Goal: Task Accomplishment & Management: Manage account settings

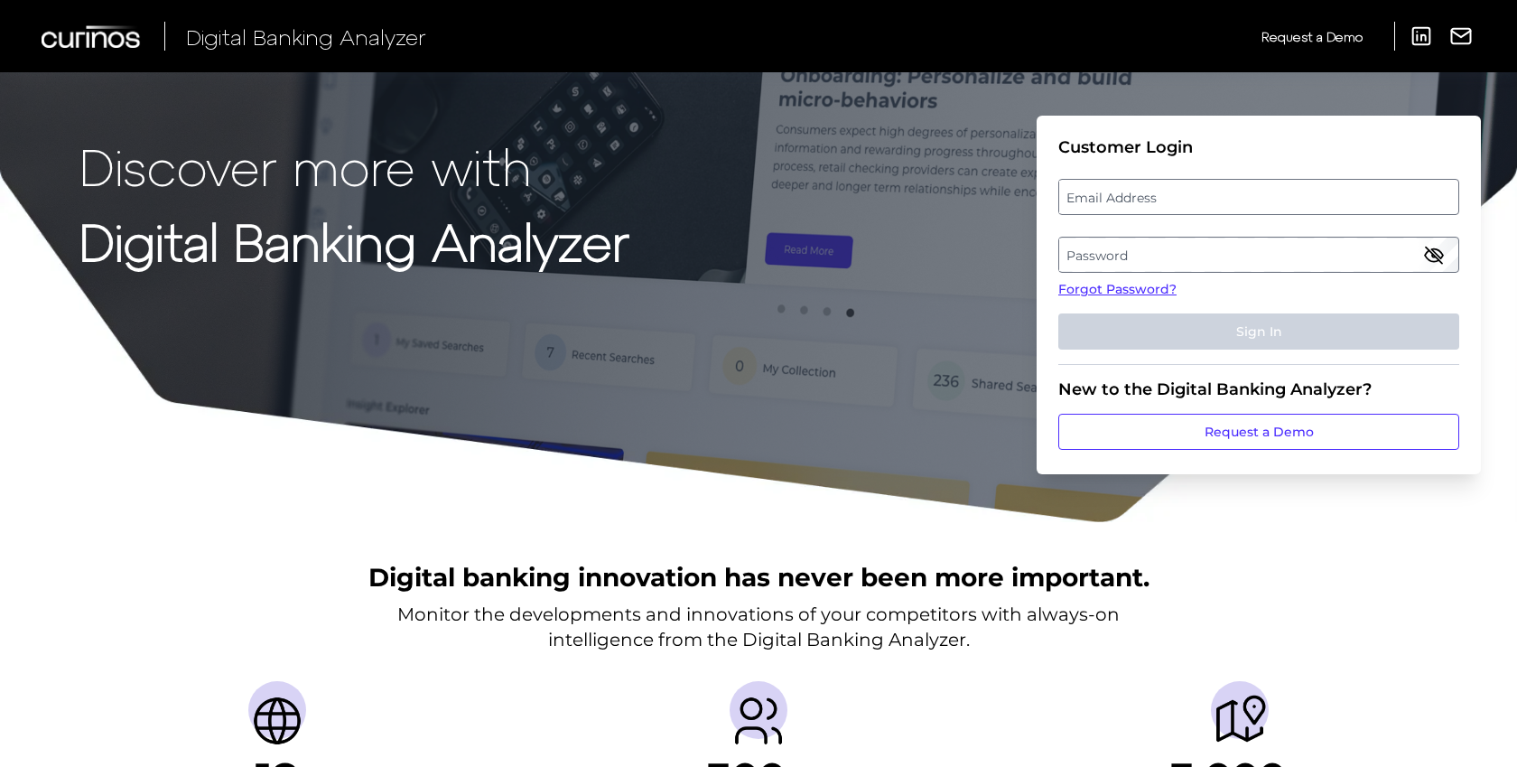
click at [1119, 205] on label "Email Address" at bounding box center [1258, 197] width 398 height 33
click at [1119, 205] on input "email" at bounding box center [1258, 197] width 401 height 36
type input "[PERSON_NAME][EMAIL_ADDRESS][DOMAIN_NAME]"
click at [1101, 254] on label "Password" at bounding box center [1258, 254] width 398 height 33
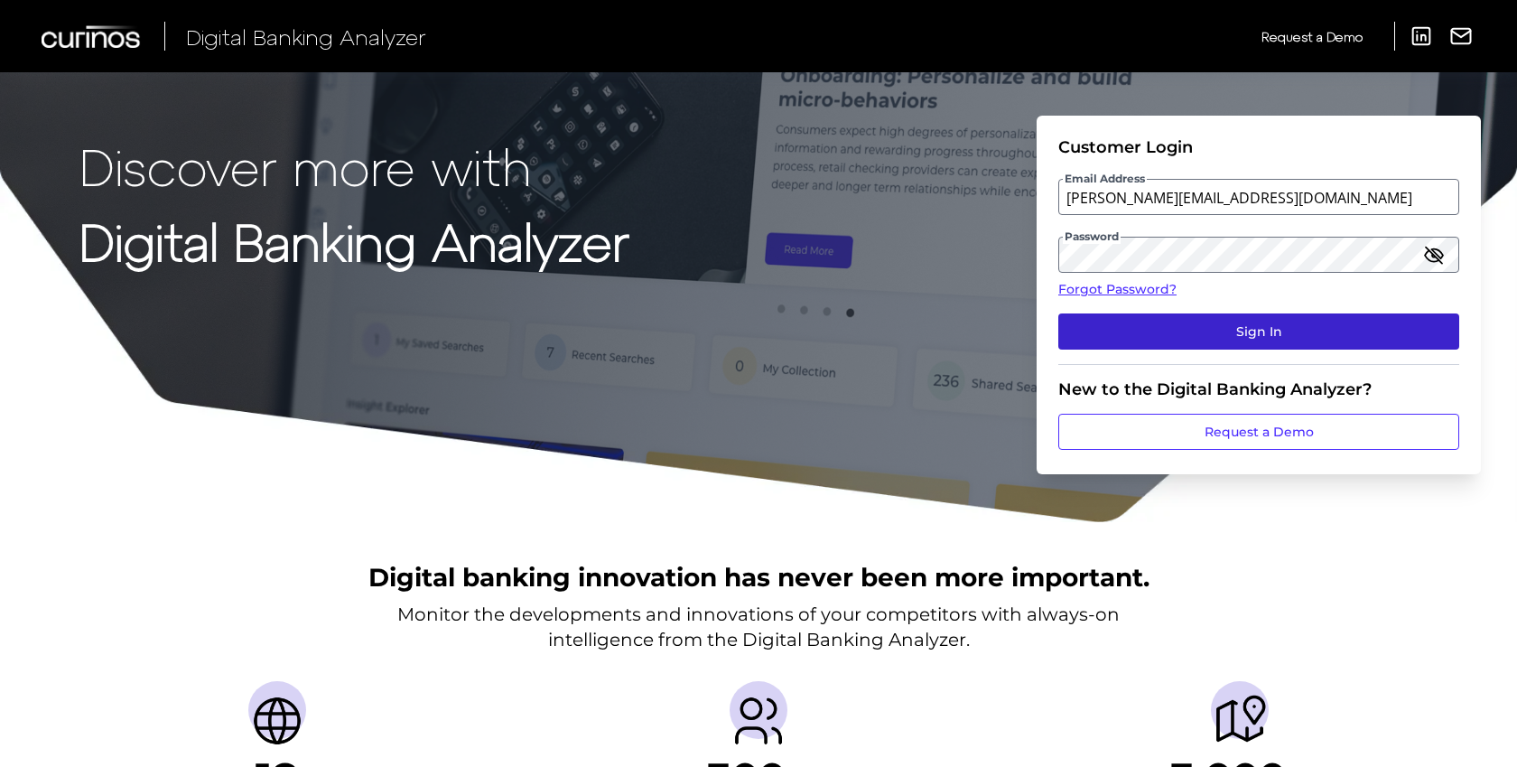
click at [1185, 339] on button "Sign In" at bounding box center [1258, 331] width 401 height 36
